Goal: Browse casually

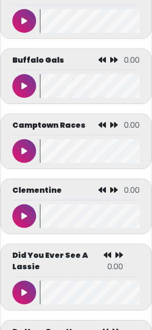
scroll to position [1229, 0]
